Goal: Task Accomplishment & Management: Manage account settings

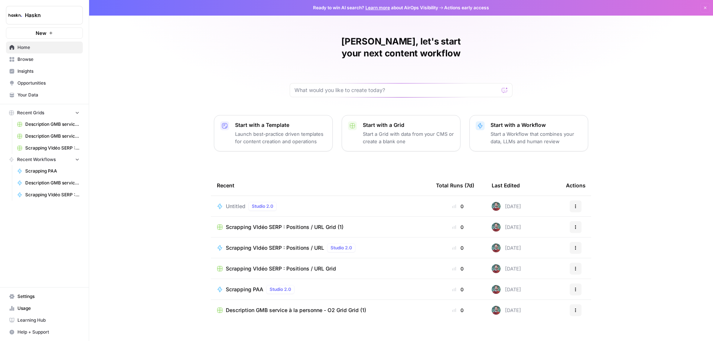
click at [311, 202] on div "Untitled Studio 2.0" at bounding box center [320, 206] width 207 height 9
click at [311, 192] on div "Ready to win AI search? Learn more about AirOps Visibility Actions early access…" at bounding box center [401, 170] width 624 height 341
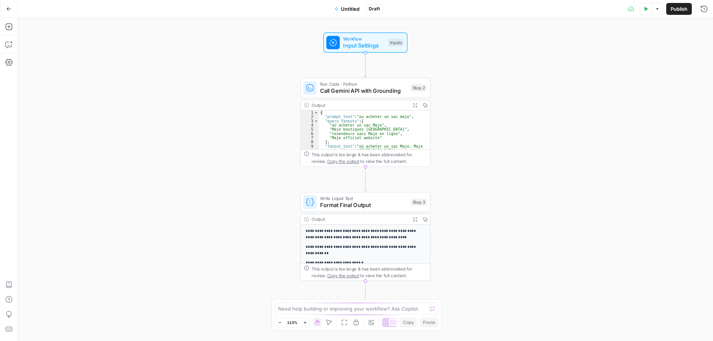
click at [344, 12] on span "Untitled" at bounding box center [350, 8] width 19 height 7
click at [82, 63] on form "Name Color Blue Description (Optional) Readme (Optional) Write an optional read…" at bounding box center [87, 117] width 139 height 163
click at [82, 59] on input "Name" at bounding box center [87, 55] width 123 height 7
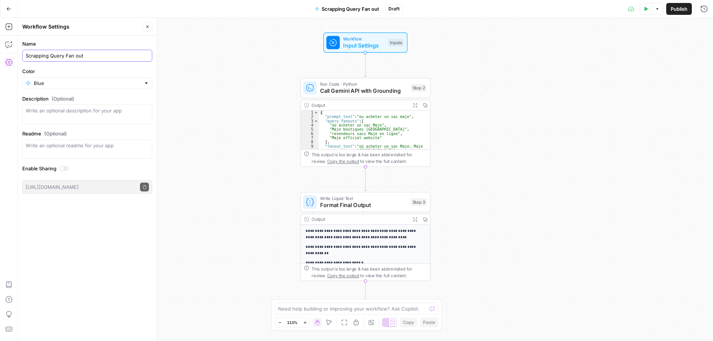
type input "Scrapping Query Fan out"
click at [189, 124] on div "Workflow Input Settings Inputs Run Code · Python Call Gemini API with Grounding…" at bounding box center [365, 180] width 695 height 324
click at [222, 62] on div "Workflow Input Settings Inputs Run Code · Python Call Gemini API with Grounding…" at bounding box center [365, 180] width 695 height 324
